Goal: Task Accomplishment & Management: Manage account settings

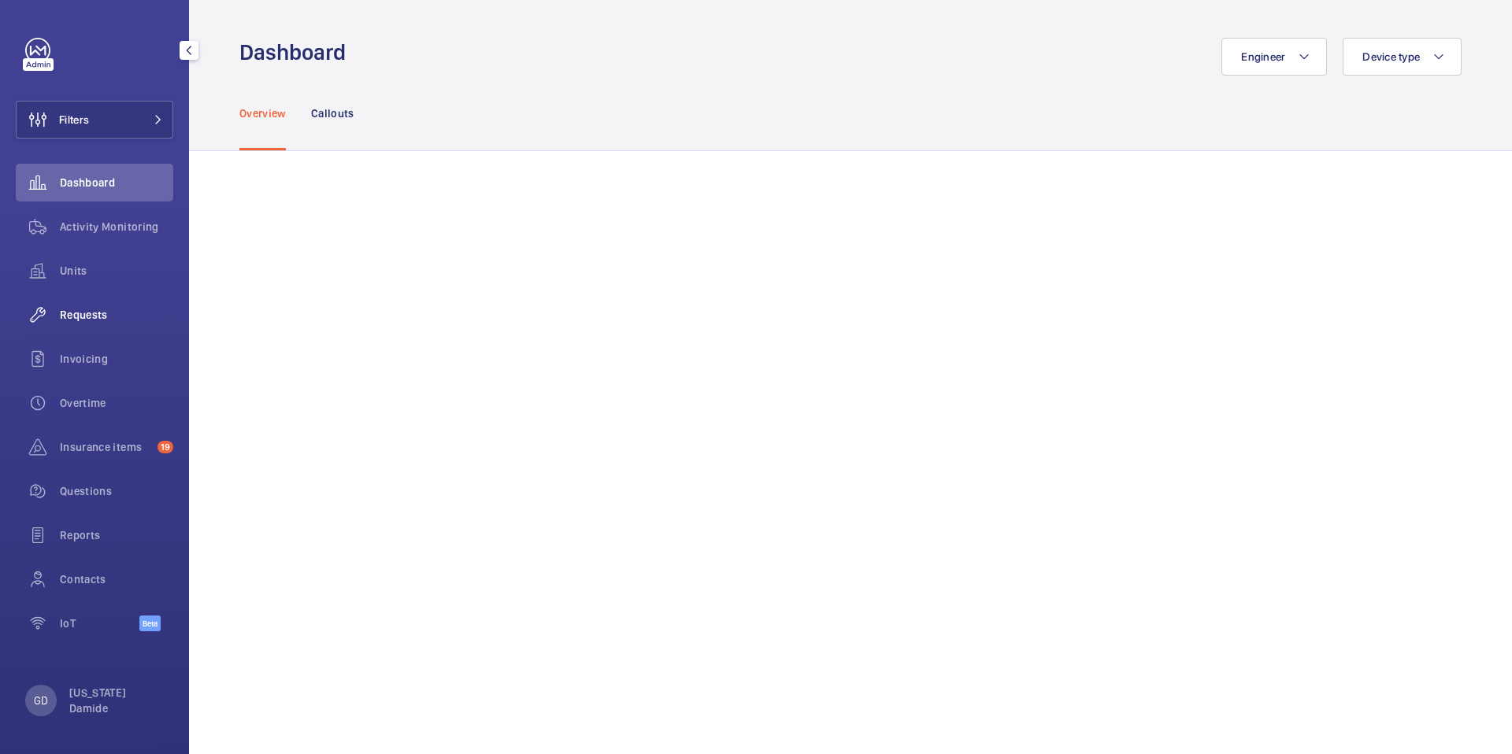
click at [101, 315] on span "Requests" at bounding box center [116, 315] width 113 height 16
